Goal: Task Accomplishment & Management: Complete application form

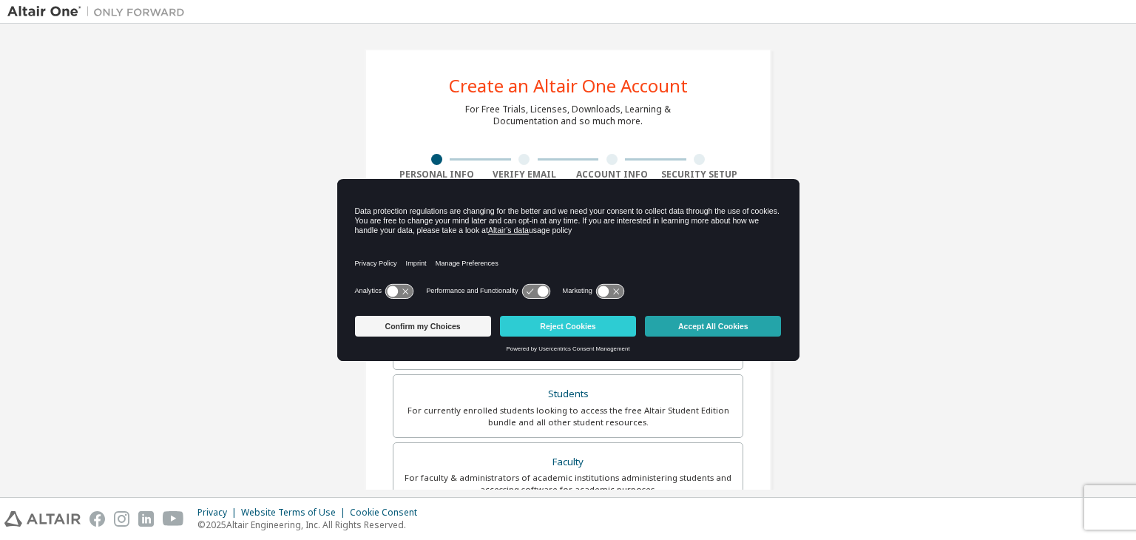
click at [722, 330] on button "Accept All Cookies" at bounding box center [713, 326] width 136 height 21
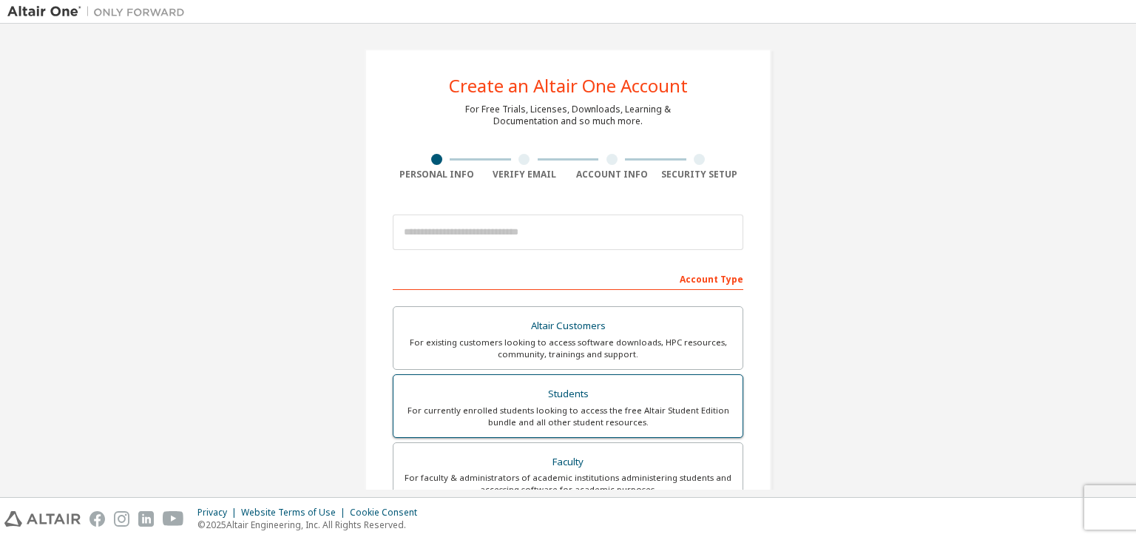
click at [646, 384] on div "Students" at bounding box center [567, 394] width 331 height 21
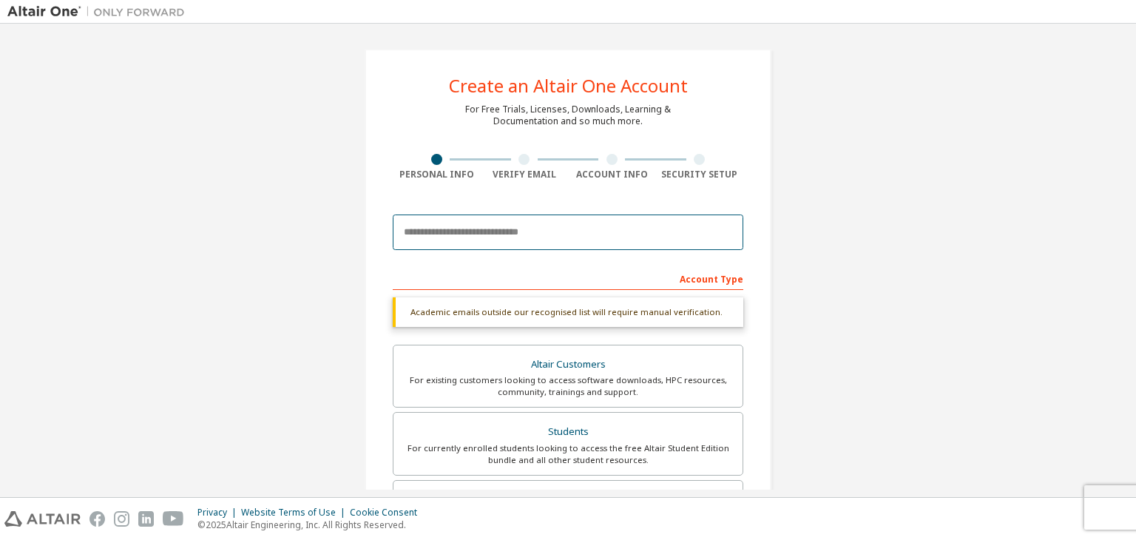
click at [623, 241] on input "email" at bounding box center [568, 231] width 350 height 35
type input "**********"
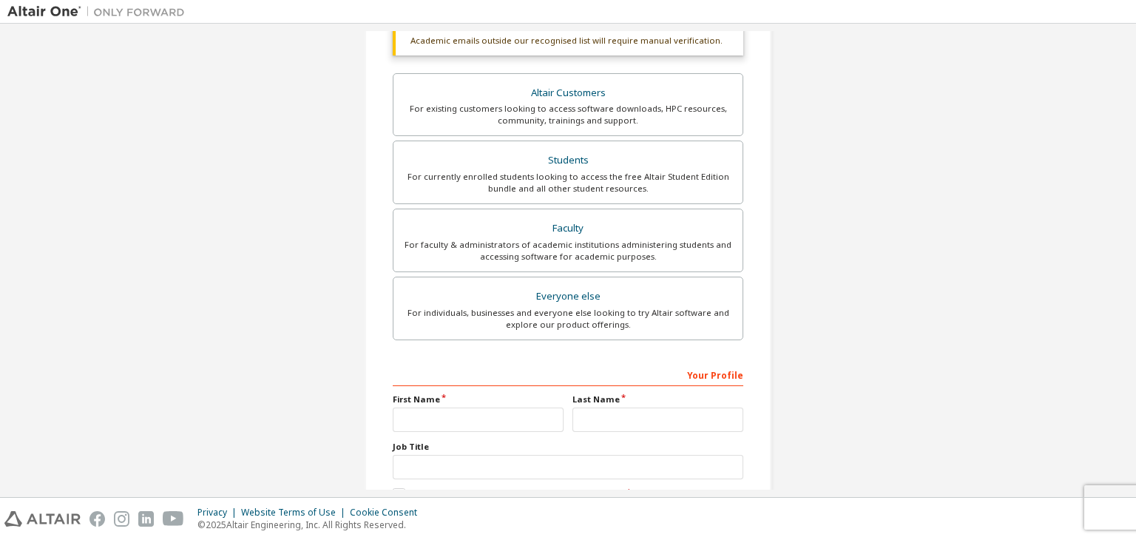
scroll to position [360, 0]
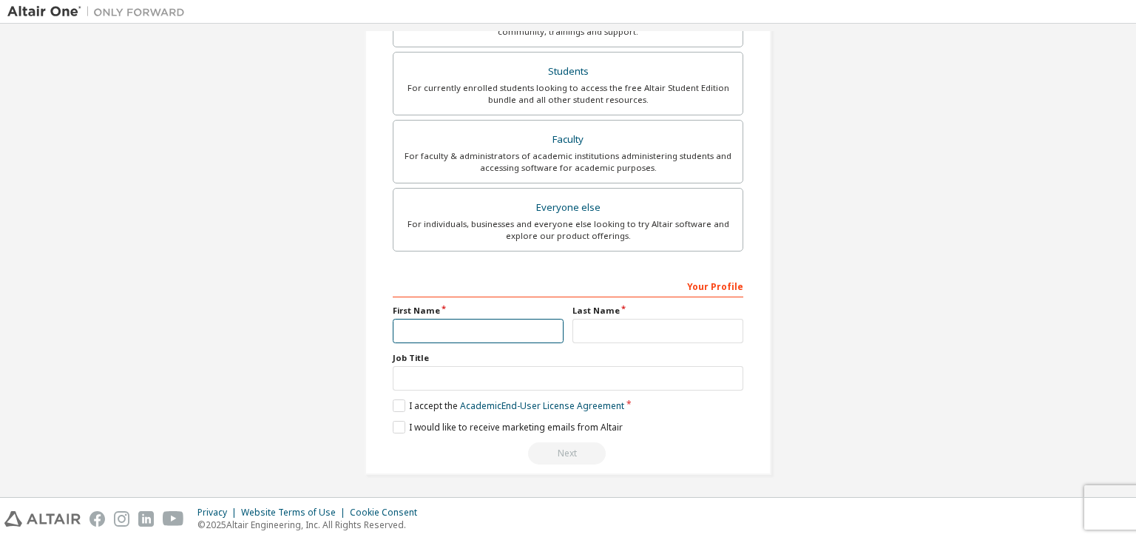
click at [470, 323] on input "text" at bounding box center [478, 331] width 171 height 24
type input "*******"
click at [633, 335] on input "text" at bounding box center [657, 331] width 171 height 24
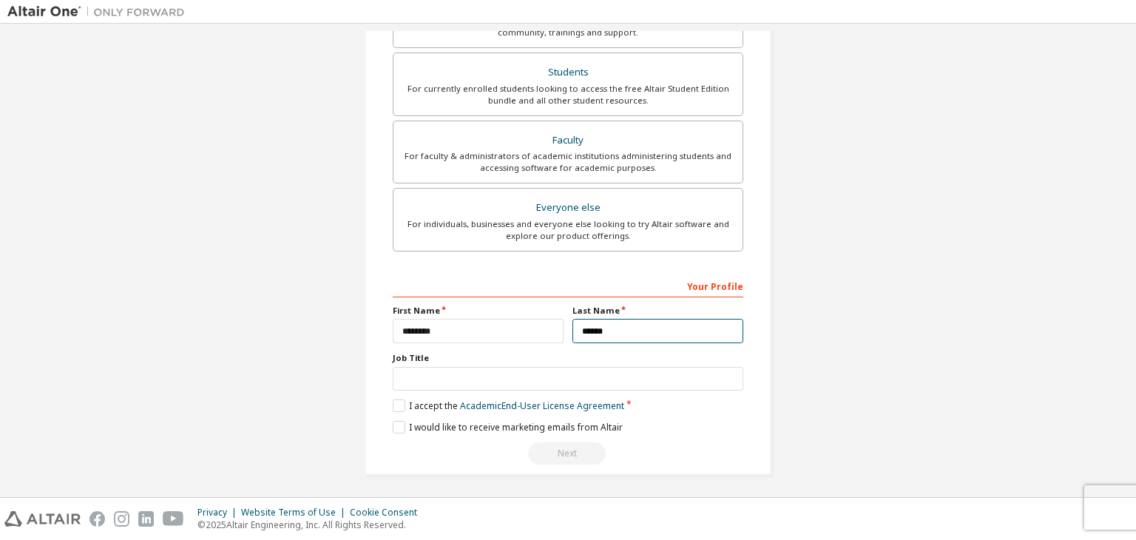
type input "******"
click at [603, 376] on input "text" at bounding box center [568, 379] width 350 height 24
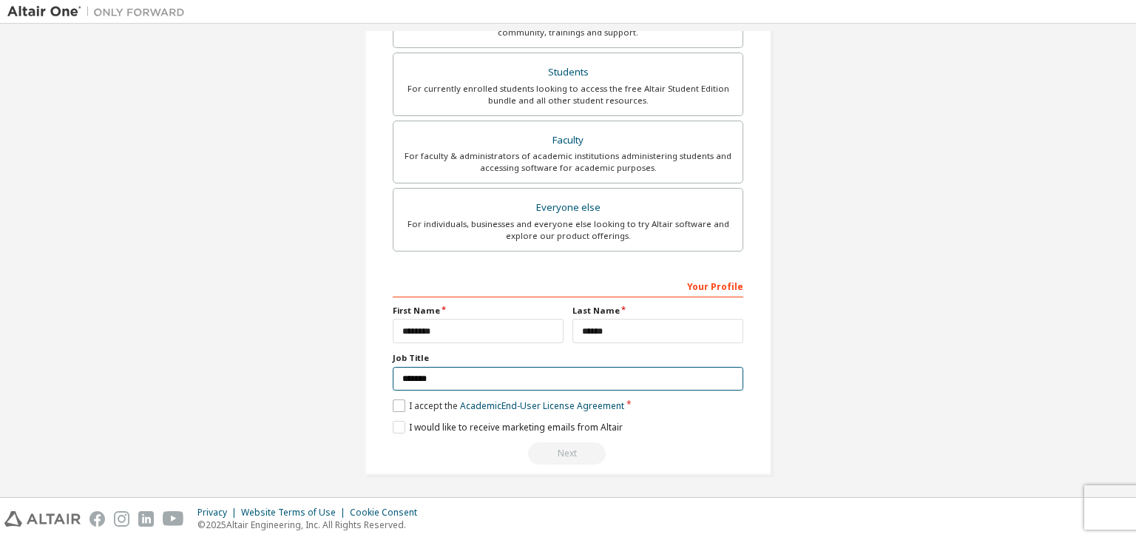
type input "*******"
click at [399, 401] on label "I accept the Academic End-User License Agreement" at bounding box center [508, 405] width 231 height 13
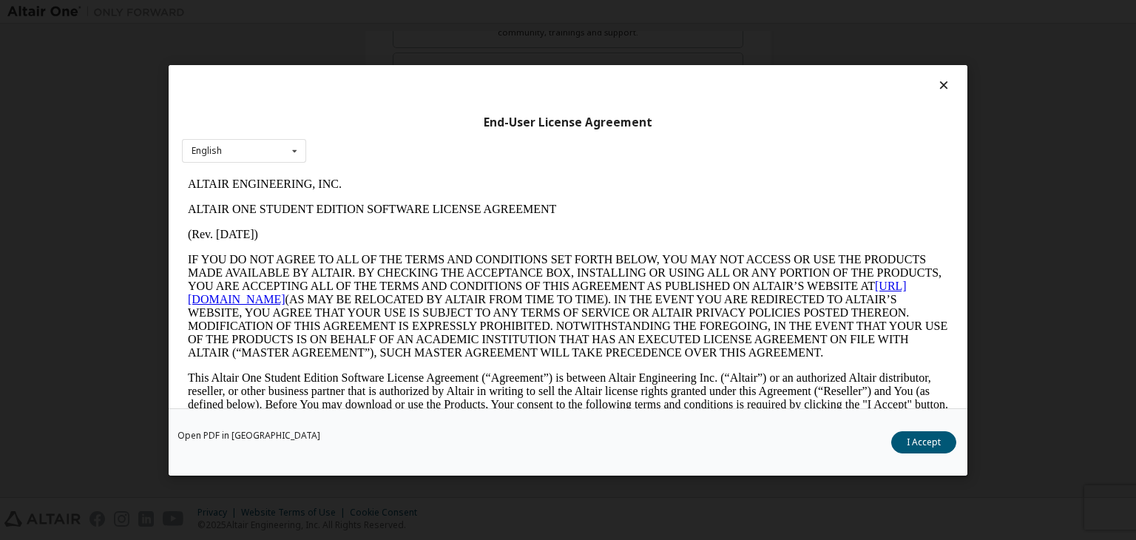
scroll to position [0, 0]
click at [933, 433] on button "I Accept" at bounding box center [923, 442] width 65 height 22
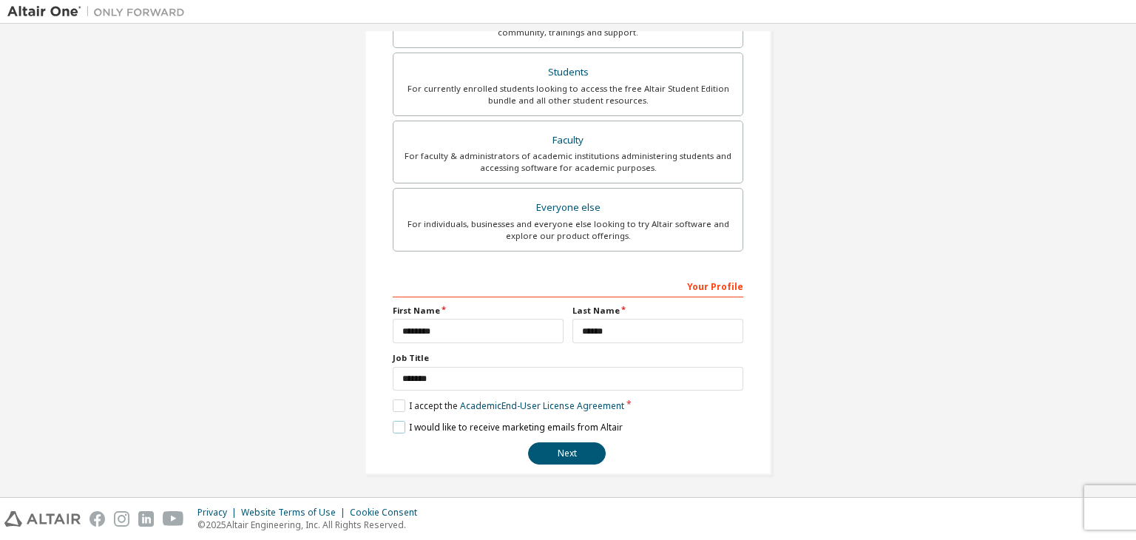
click at [393, 428] on label "I would like to receive marketing emails from Altair" at bounding box center [508, 427] width 230 height 13
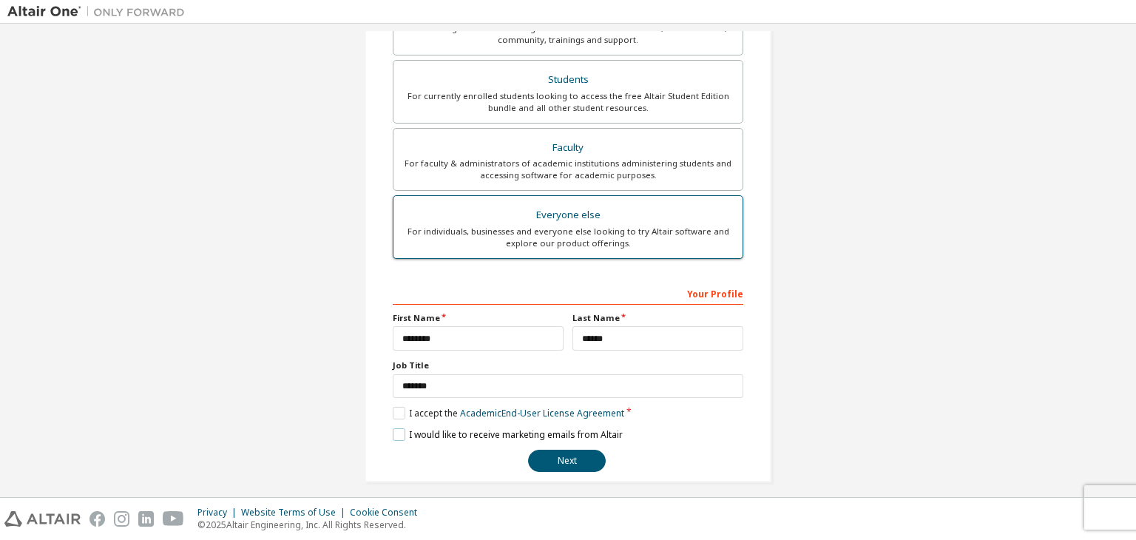
scroll to position [322, 0]
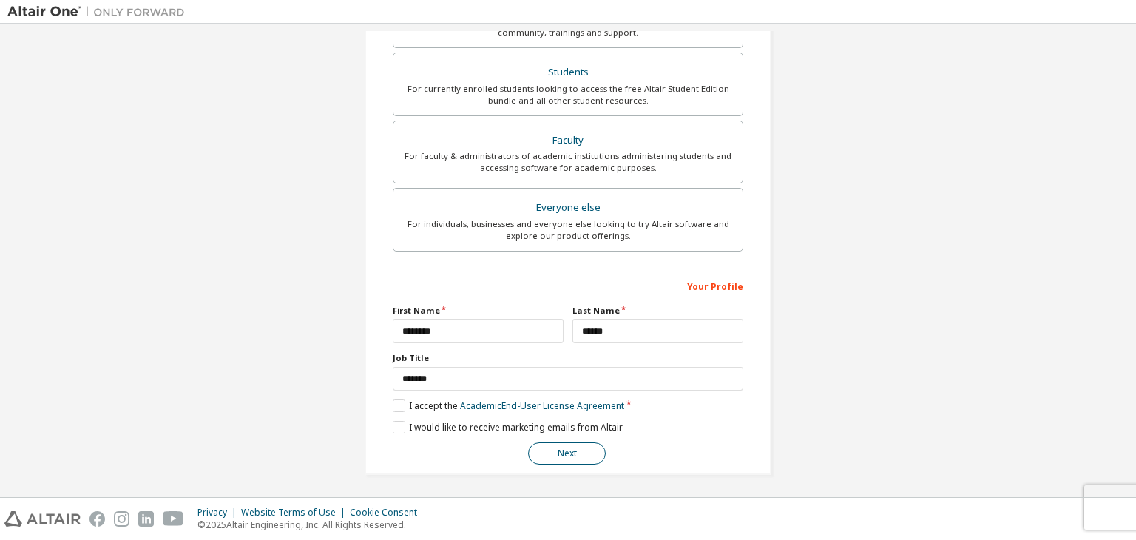
click at [557, 455] on button "Next" at bounding box center [567, 453] width 78 height 22
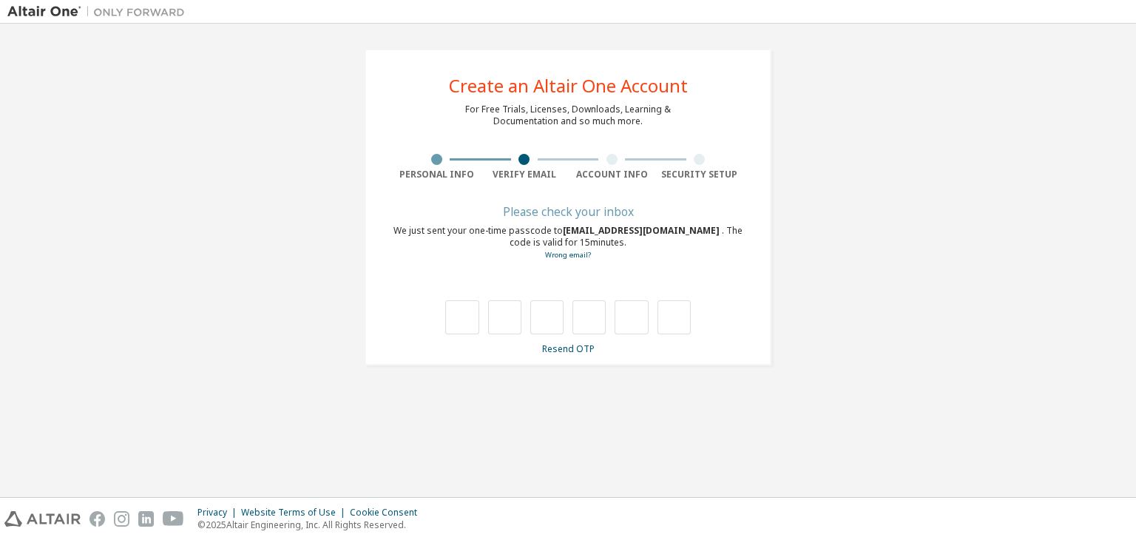
scroll to position [0, 0]
type input "*"
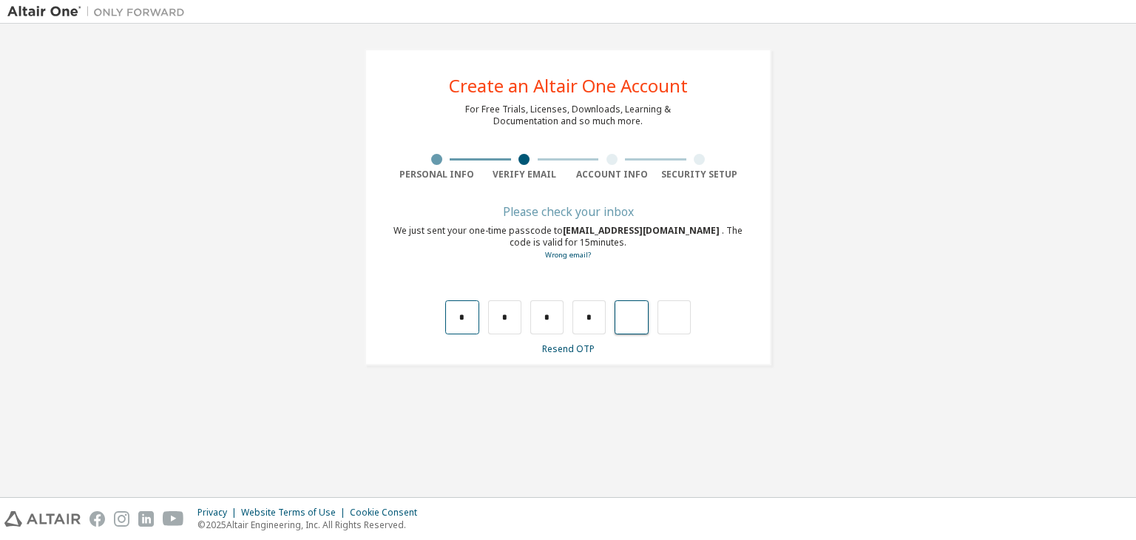
type input "*"
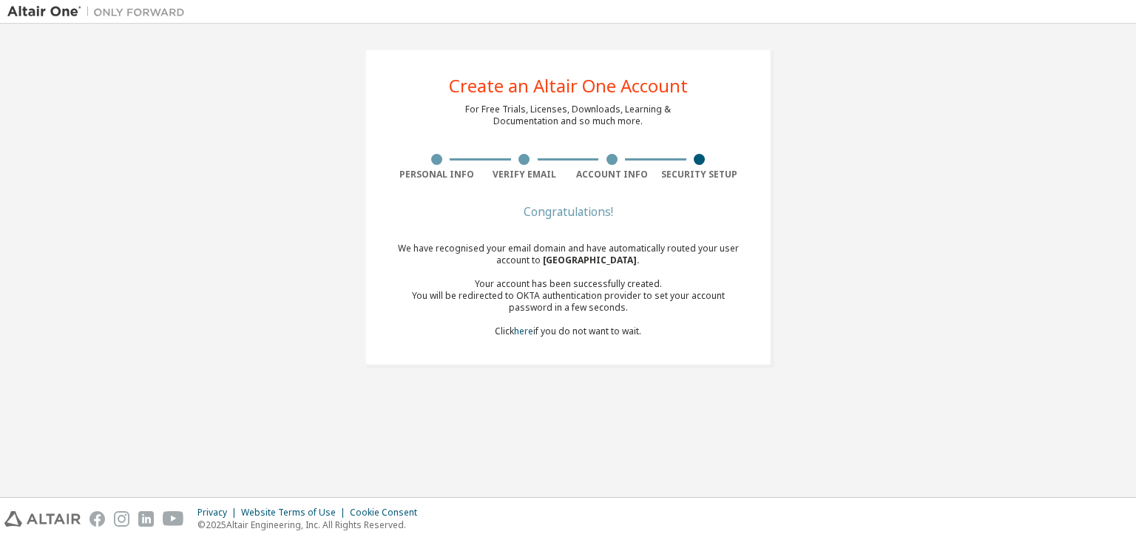
click at [556, 336] on div "We have recognised your email domain and have automatically routed your user ac…" at bounding box center [568, 290] width 350 height 95
